Goal: Task Accomplishment & Management: Manage account settings

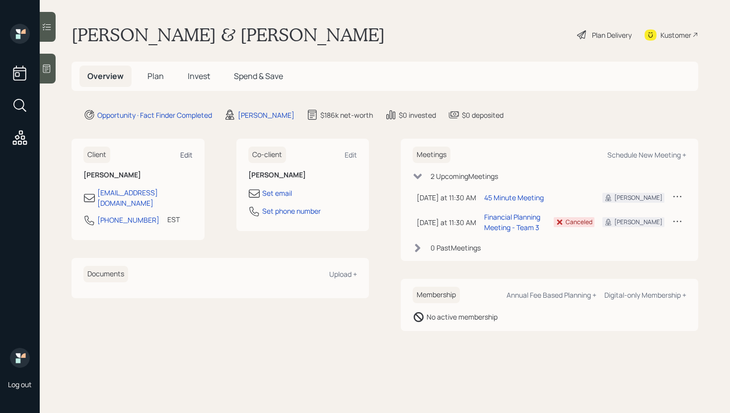
click at [186, 152] on div "Edit" at bounding box center [186, 154] width 12 height 9
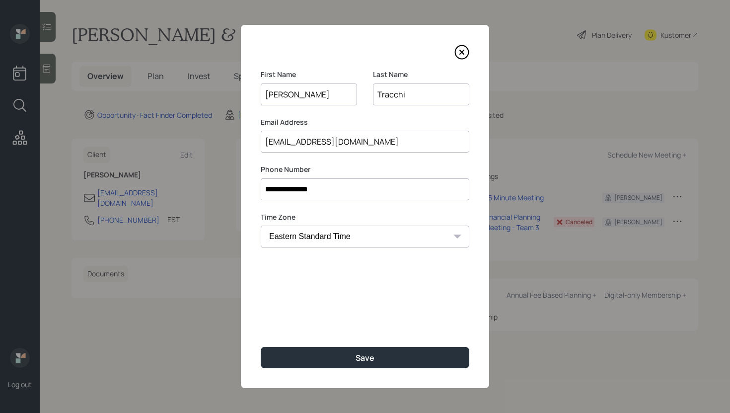
click at [341, 138] on input "[EMAIL_ADDRESS][DOMAIN_NAME]" at bounding box center [365, 142] width 209 height 22
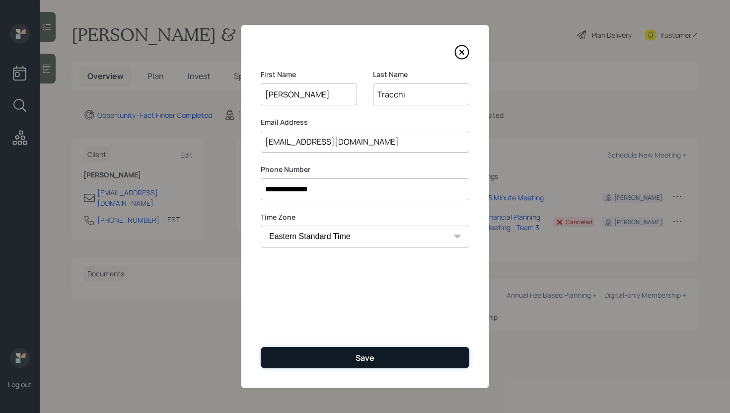
click at [367, 355] on div "Save" at bounding box center [365, 357] width 19 height 11
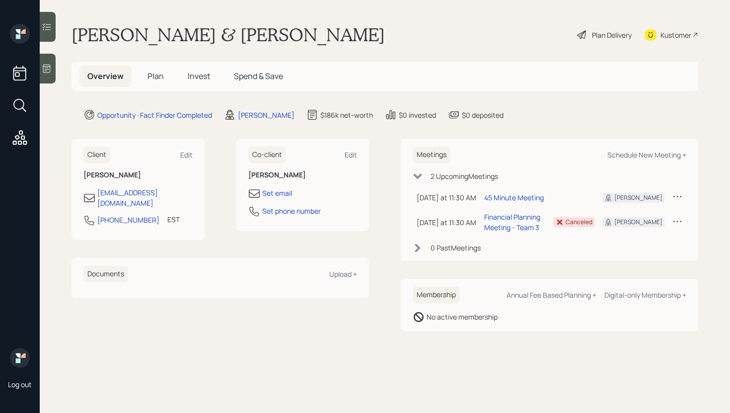
click at [29, 103] on div at bounding box center [20, 86] width 24 height 125
click at [24, 104] on icon at bounding box center [20, 105] width 18 height 18
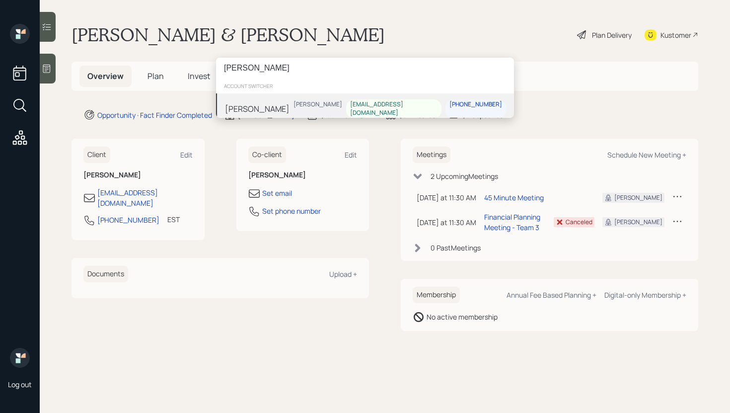
type input "[PERSON_NAME]"
click at [294, 108] on div "[PERSON_NAME] [PERSON_NAME] [EMAIL_ADDRESS][DOMAIN_NAME] [PHONE_NUMBER]" at bounding box center [365, 108] width 298 height 31
